Goal: Navigation & Orientation: Find specific page/section

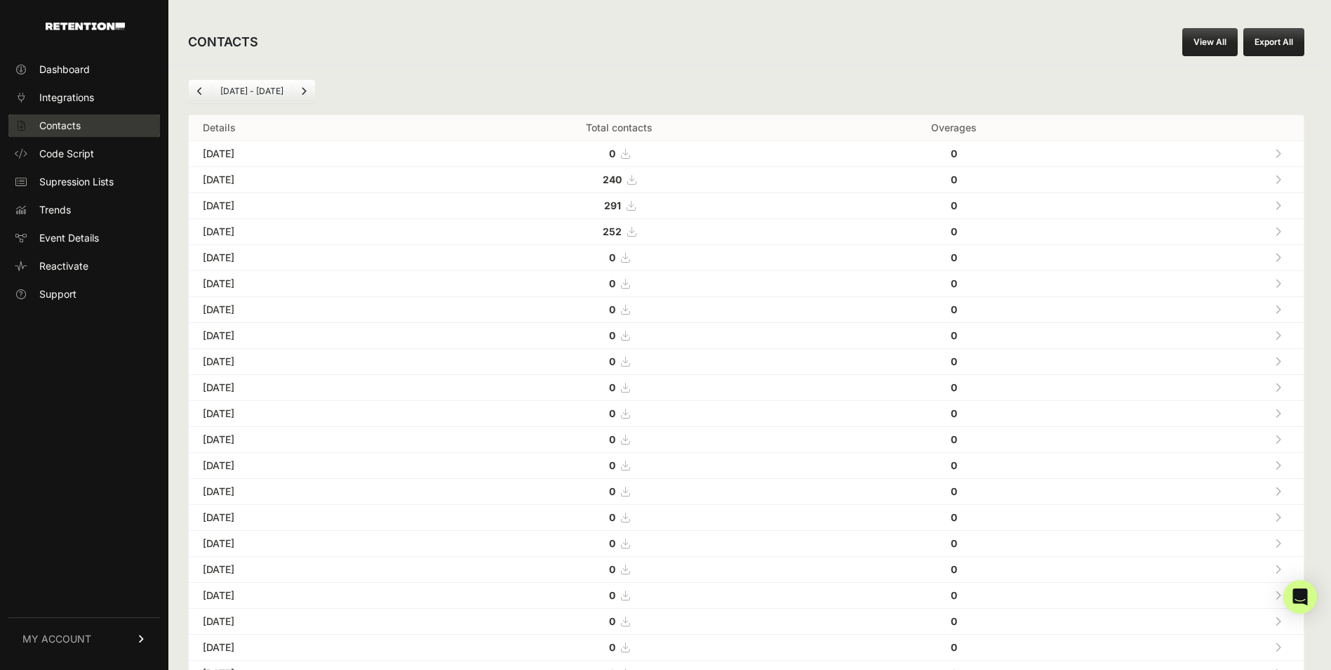
click at [69, 128] on span "Contacts" at bounding box center [59, 126] width 41 height 14
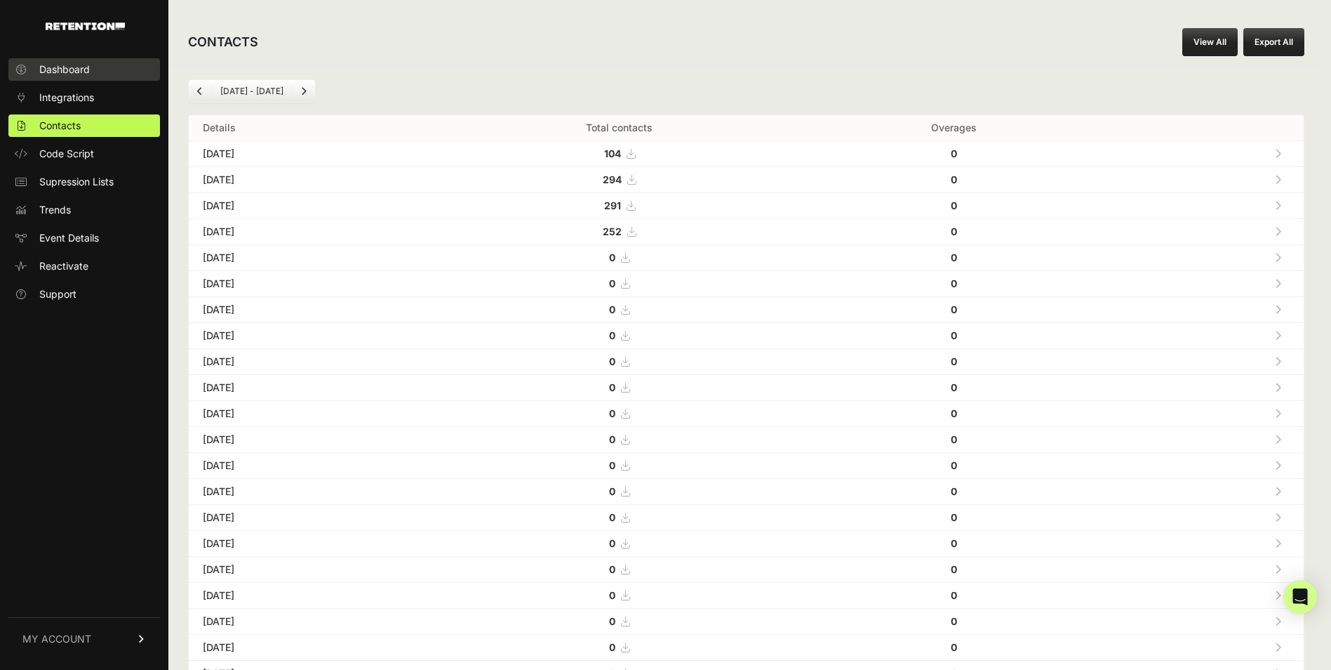
click at [66, 73] on span "Dashboard" at bounding box center [64, 69] width 51 height 14
